Goal: Task Accomplishment & Management: Manage account settings

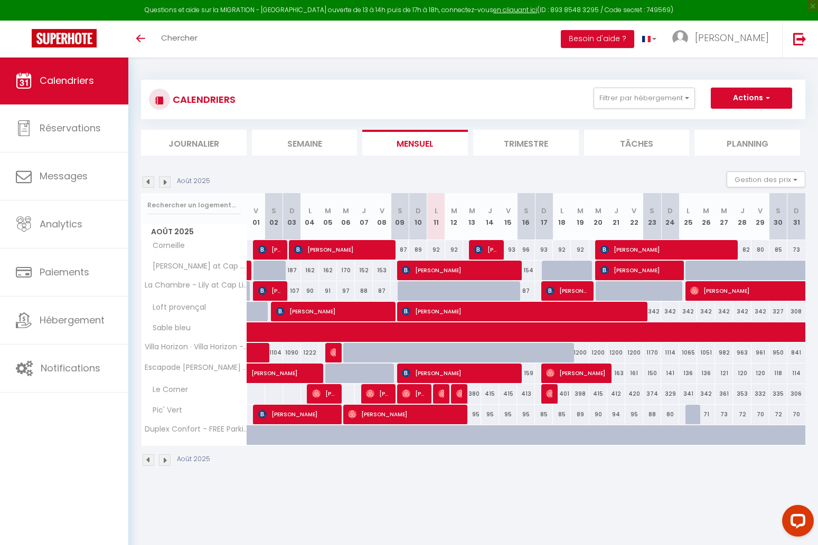
click at [150, 181] on img at bounding box center [149, 182] width 12 height 12
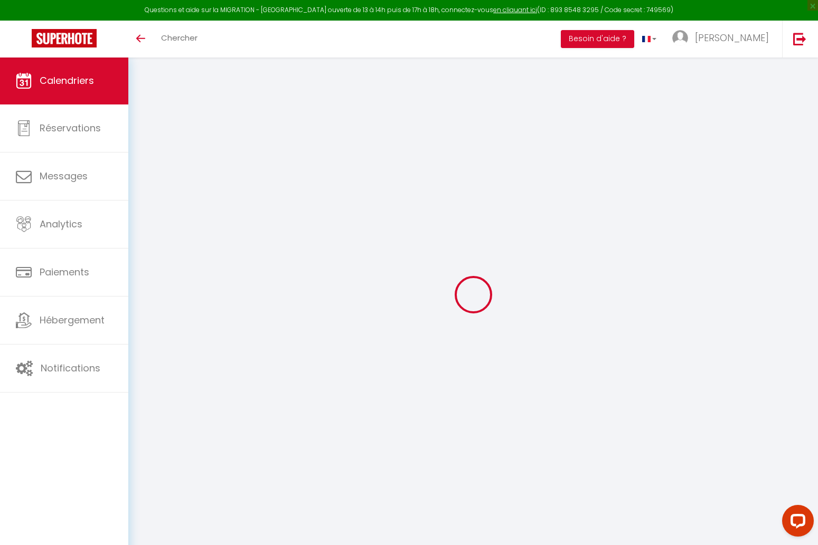
select select
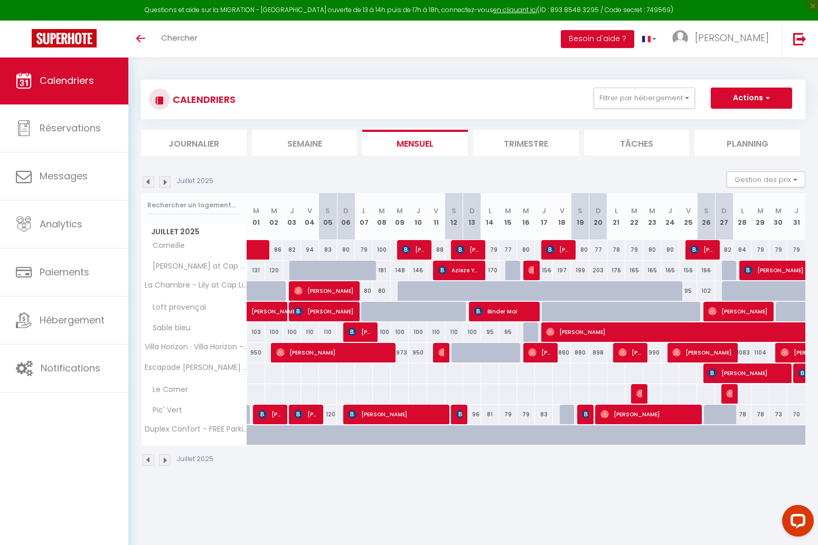
click at [707, 356] on span "Stefan Christof" at bounding box center [702, 353] width 60 height 20
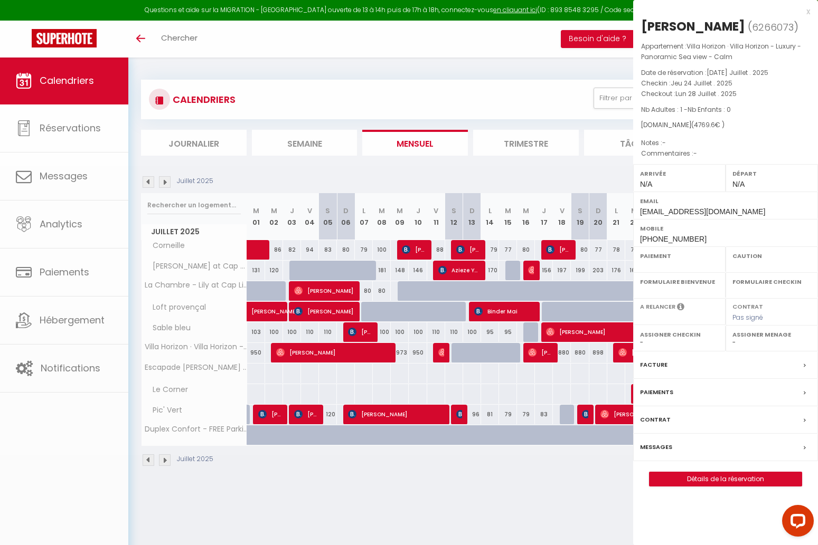
select select "OK"
select select "0"
select select "1"
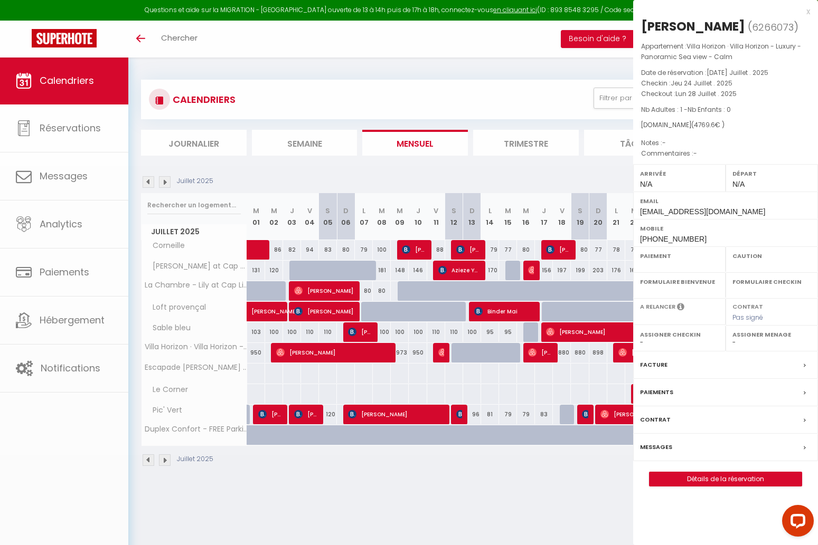
select select
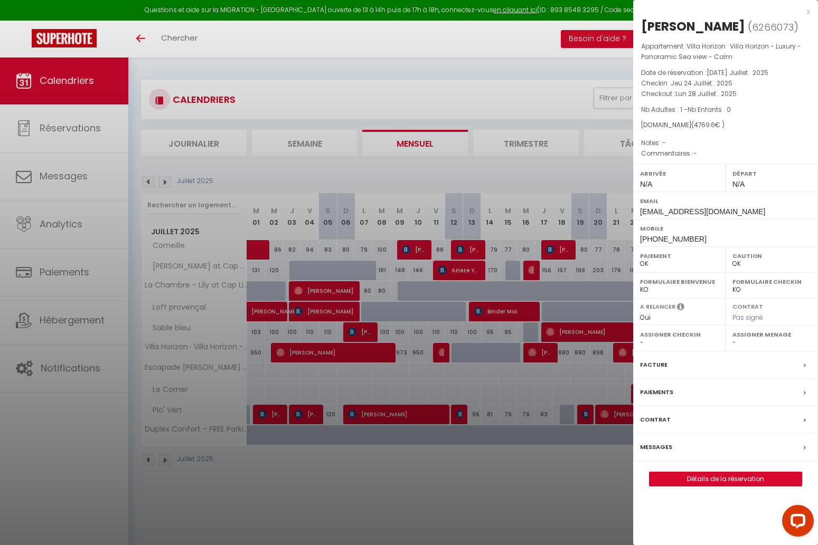
click at [462, 175] on div at bounding box center [409, 272] width 818 height 545
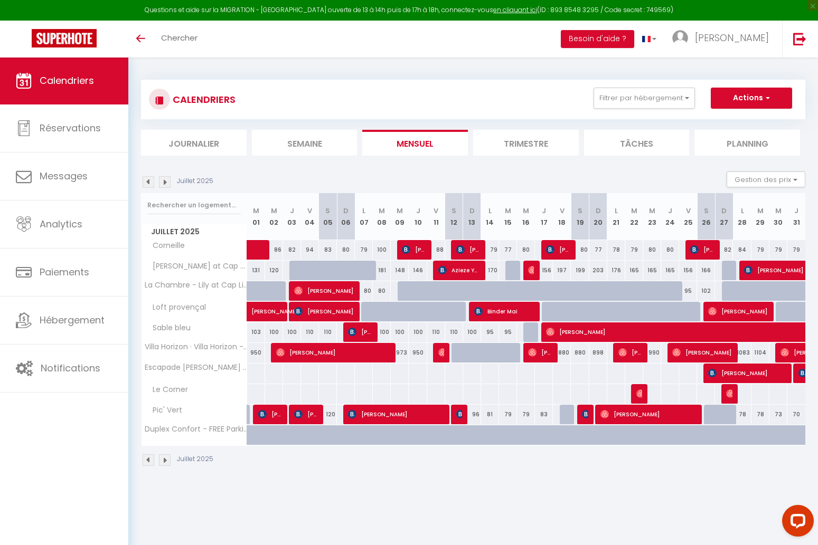
click at [693, 351] on span "Stefan Christof" at bounding box center [702, 353] width 60 height 20
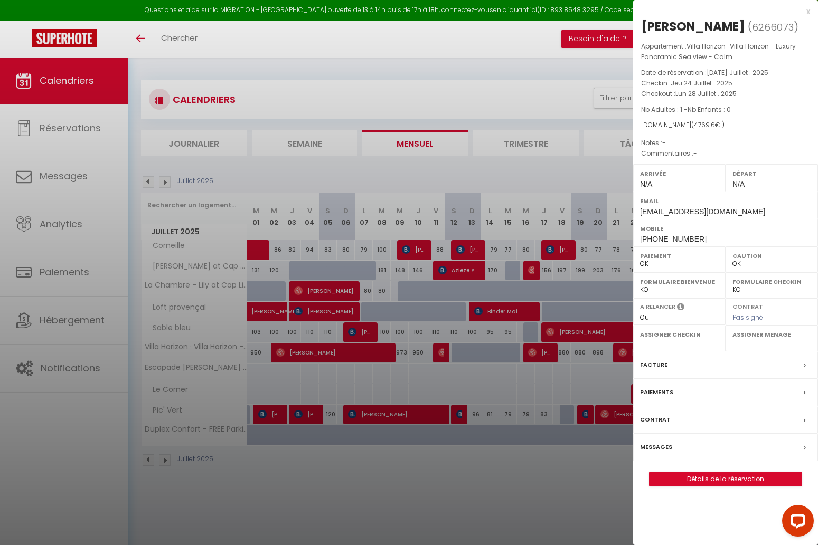
click at [444, 165] on div at bounding box center [409, 272] width 818 height 545
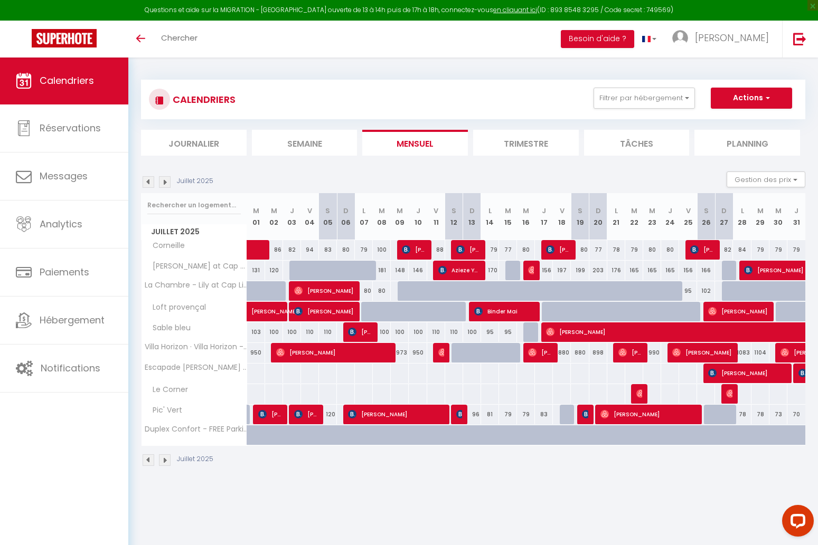
click at [168, 182] on img at bounding box center [165, 182] width 12 height 12
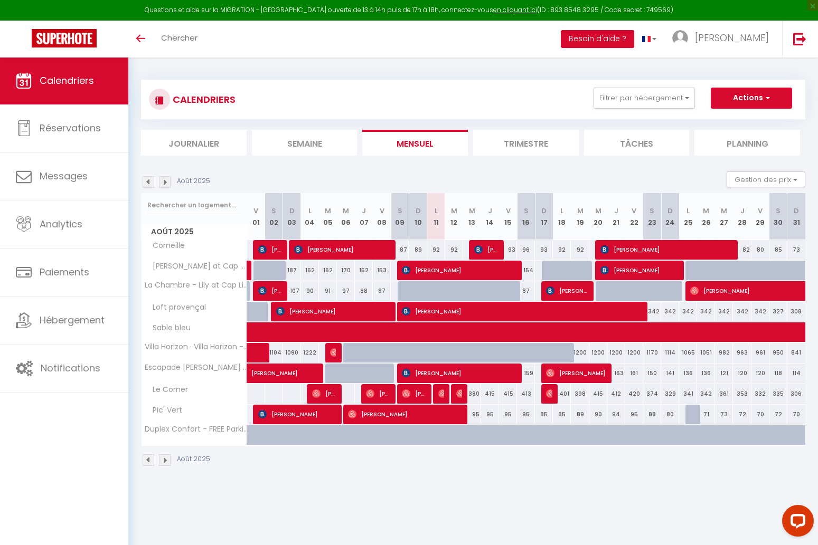
click at [165, 180] on img at bounding box center [165, 182] width 12 height 12
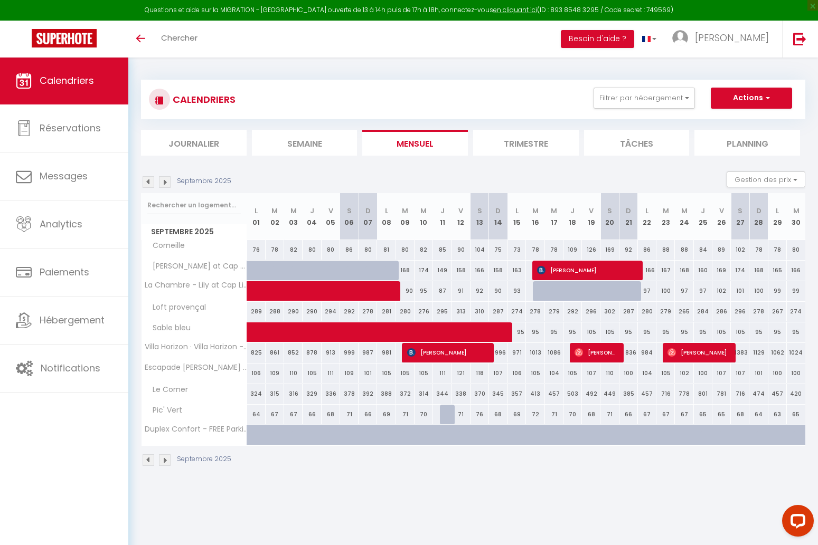
click at [148, 182] on img at bounding box center [149, 182] width 12 height 12
